Goal: Information Seeking & Learning: Learn about a topic

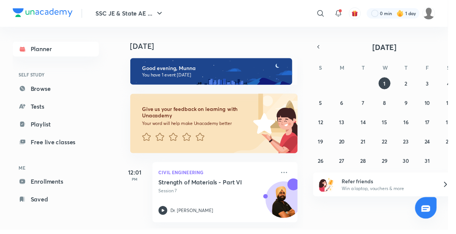
click at [58, 89] on link "Browse" at bounding box center [57, 90] width 88 height 15
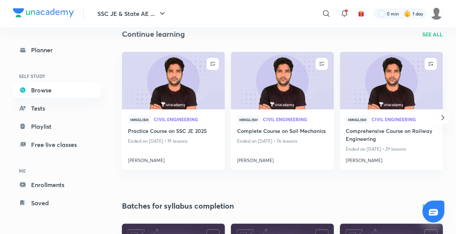
scroll to position [86, 0]
